Goal: Complete application form

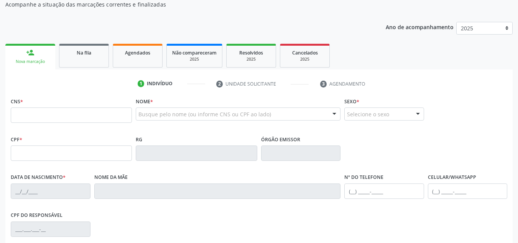
scroll to position [77, 0]
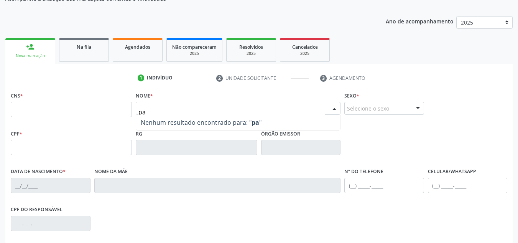
type input "p"
type input "[PERSON_NAME]"
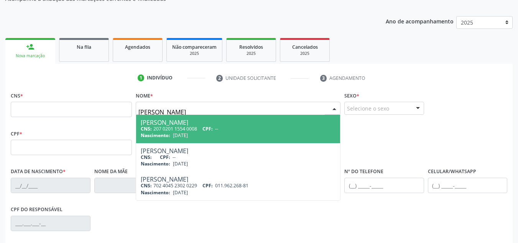
click at [208, 125] on div "[PERSON_NAME]" at bounding box center [238, 122] width 195 height 6
type input "207 0201 1554 0008"
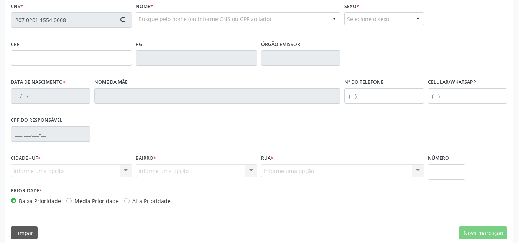
scroll to position [173, 0]
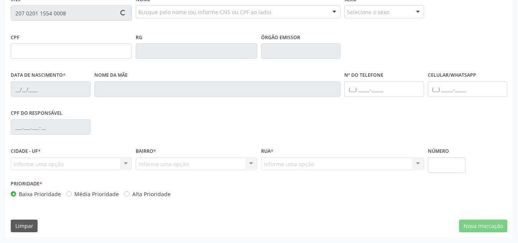
type input "[DATE]"
type input "[PERSON_NAME]"
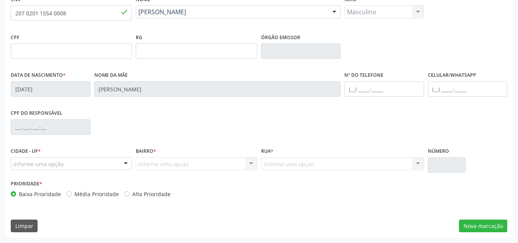
click at [127, 195] on div "Alta Prioridade" at bounding box center [147, 194] width 46 height 8
click at [132, 194] on label "Alta Prioridade" at bounding box center [151, 194] width 38 height 8
click at [124, 194] on input "Alta Prioridade" at bounding box center [126, 193] width 5 height 7
radio input "true"
click at [480, 218] on div "CNS * 207 0201 1554 0008 done [GEOGRAPHIC_DATA] * [PERSON_NAME] [PERSON_NAME] C…" at bounding box center [258, 115] width 507 height 244
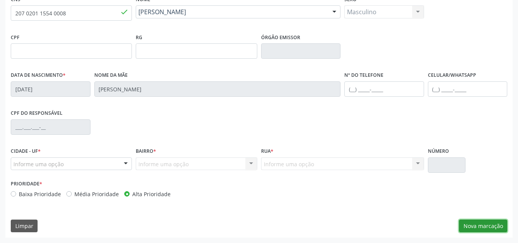
click at [479, 223] on button "Nova marcação" at bounding box center [483, 225] width 48 height 13
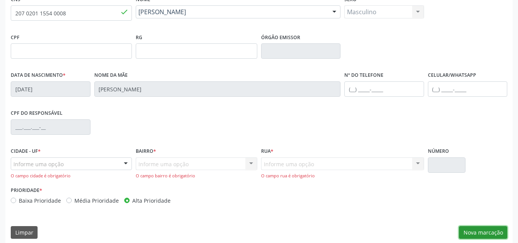
click at [474, 230] on button "Nova marcação" at bounding box center [483, 232] width 48 height 13
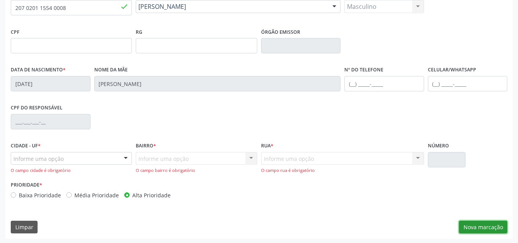
scroll to position [179, 0]
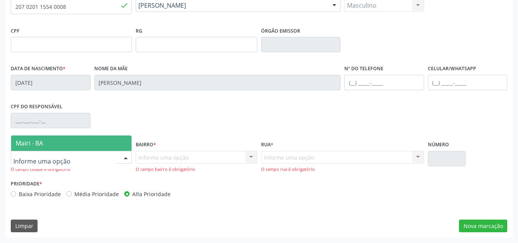
click at [39, 148] on span "Mairi - BA" at bounding box center [71, 142] width 120 height 15
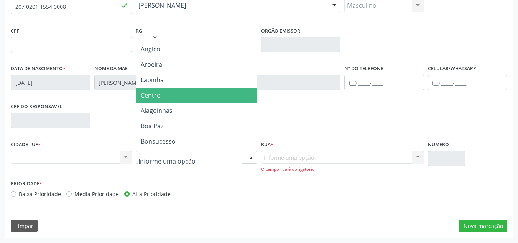
scroll to position [38, 0]
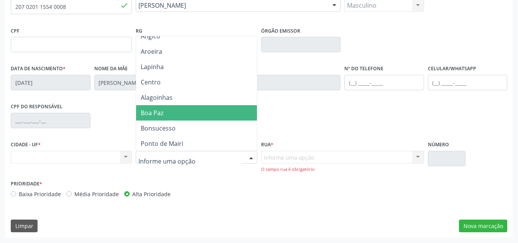
click at [166, 116] on span "Boa Paz" at bounding box center [196, 112] width 120 height 15
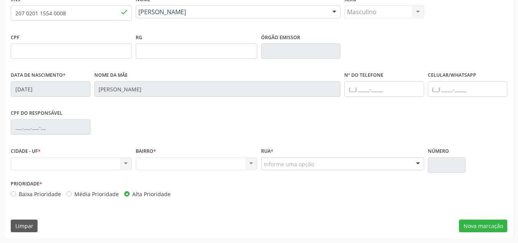
scroll to position [173, 0]
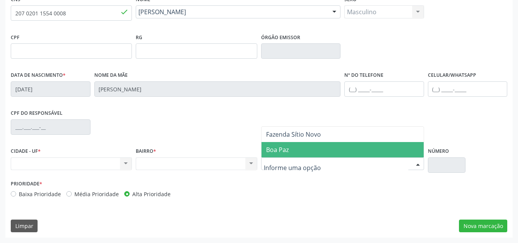
click at [283, 149] on span "Boa Paz" at bounding box center [277, 149] width 23 height 8
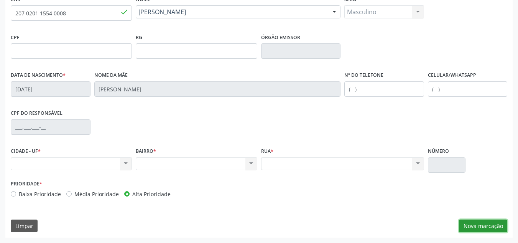
click at [488, 225] on button "Nova marcação" at bounding box center [483, 225] width 48 height 13
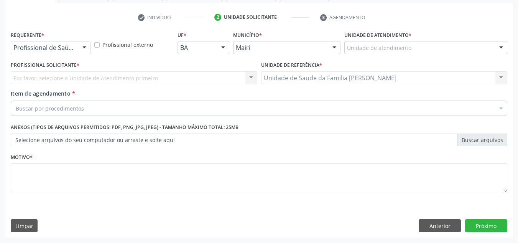
scroll to position [137, 0]
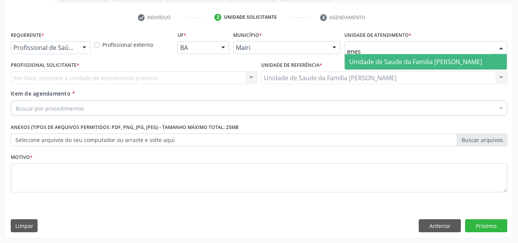
type input "enesi"
click at [361, 60] on span "Unidade de Saude da Familia [PERSON_NAME]" at bounding box center [415, 61] width 133 height 8
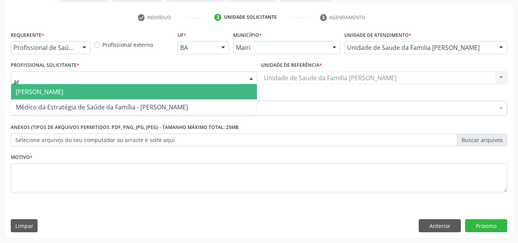
type input "art"
click at [54, 90] on span "[PERSON_NAME]" at bounding box center [40, 91] width 48 height 8
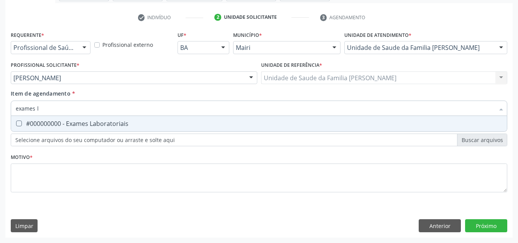
type input "exames la"
click at [18, 126] on Laboratoriais at bounding box center [19, 123] width 6 height 6
click at [16, 126] on Laboratoriais "checkbox" at bounding box center [13, 123] width 5 height 5
checkbox Laboratoriais "true"
type input "exames la"
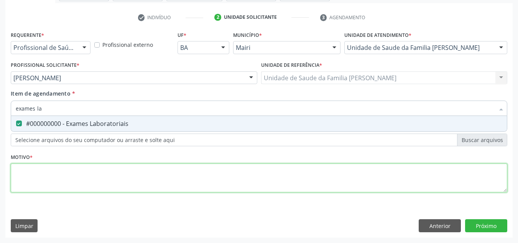
click at [43, 172] on div "Requerente * Profissional de Saúde Profissional de Saúde Paciente Nenhum result…" at bounding box center [259, 116] width 496 height 174
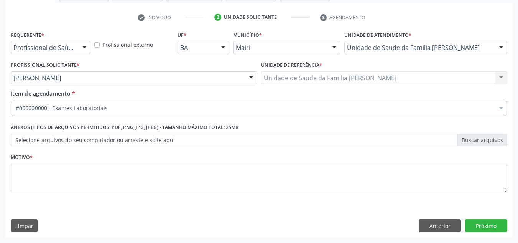
click at [46, 139] on label "Selecione arquivos do seu computador ou arraste e solte aqui" at bounding box center [259, 139] width 496 height 13
click at [46, 139] on input "Selecione arquivos do seu computador ou arraste e solte aqui" at bounding box center [259, 139] width 496 height 13
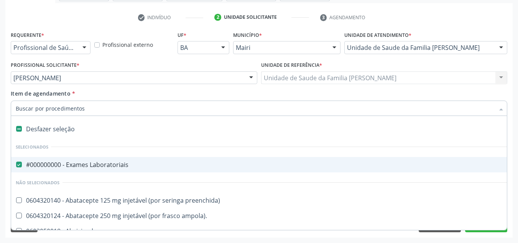
type input "e"
type input "p"
checkbox Laboratoriais "false"
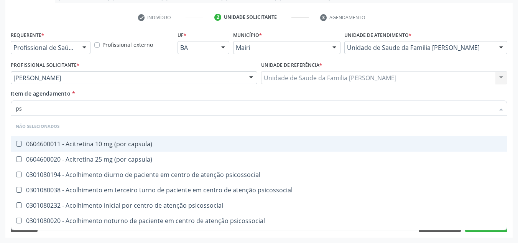
type input "psa"
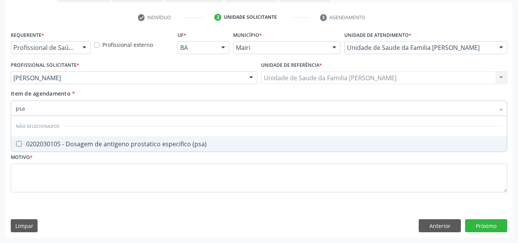
click at [40, 142] on div "0202030105 - Dosagem de antigeno prostatico especifico (psa)" at bounding box center [259, 144] width 486 height 6
checkbox \(psa\) "true"
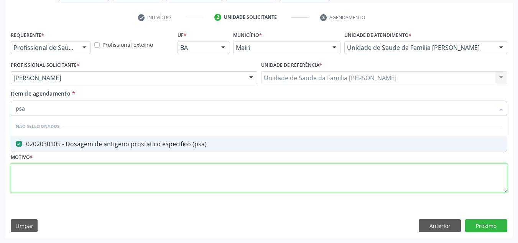
click at [54, 177] on div "Requerente * Profissional de Saúde Profissional de Saúde Paciente Nenhum result…" at bounding box center [259, 116] width 496 height 174
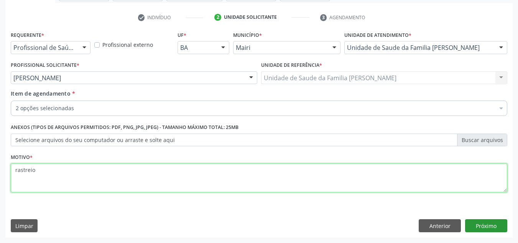
type textarea "rastreio"
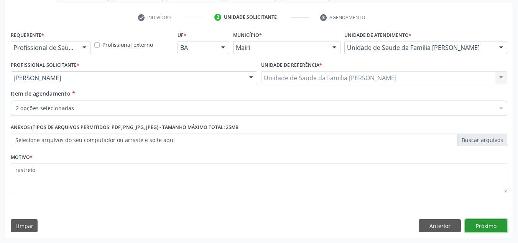
click at [489, 226] on button "Próximo" at bounding box center [486, 225] width 42 height 13
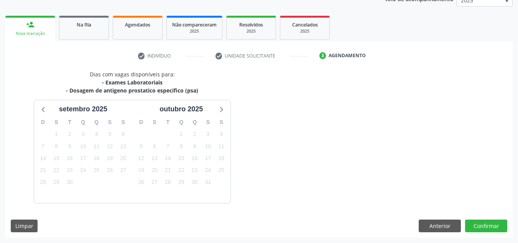
scroll to position [121, 0]
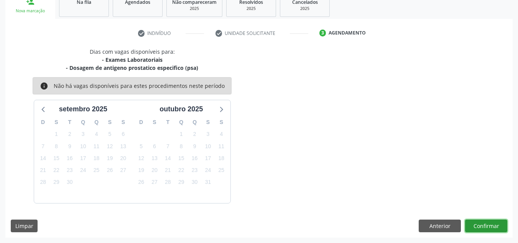
click at [487, 221] on button "Confirmar" at bounding box center [486, 225] width 42 height 13
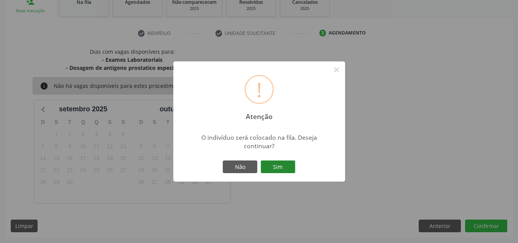
click at [286, 166] on button "Sim" at bounding box center [278, 166] width 34 height 13
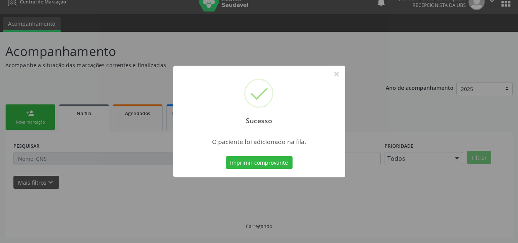
scroll to position [10, 0]
